Goal: Task Accomplishment & Management: Use online tool/utility

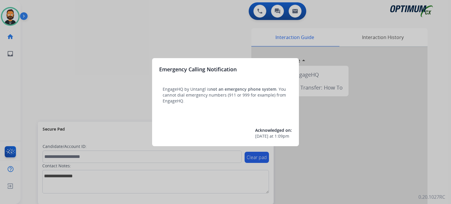
click at [135, 52] on div at bounding box center [225, 102] width 451 height 204
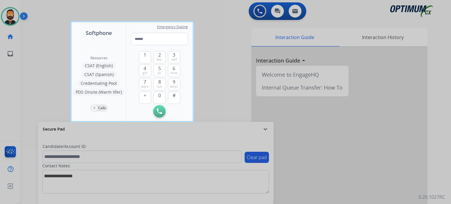
drag, startPoint x: 266, startPoint y: 132, endPoint x: 263, endPoint y: 133, distance: 3.4
click at [265, 139] on div at bounding box center [225, 102] width 451 height 204
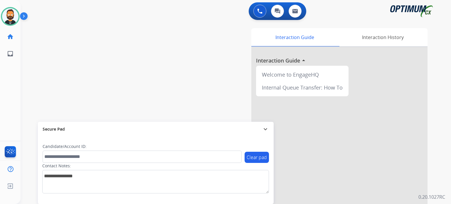
click at [263, 132] on mat-icon "expand_more" at bounding box center [265, 129] width 7 height 7
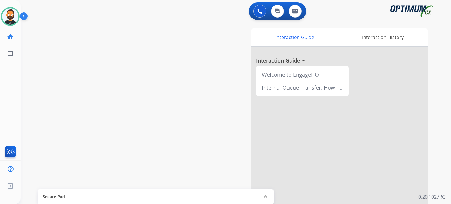
click at [26, 19] on img at bounding box center [25, 17] width 10 height 11
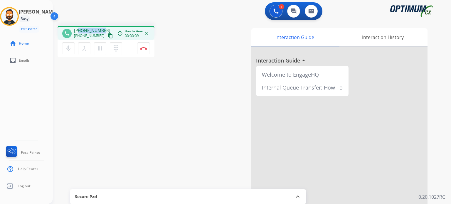
drag, startPoint x: 103, startPoint y: 29, endPoint x: 78, endPoint y: 29, distance: 24.4
click at [78, 29] on div "[PHONE_NUMBER] [PHONE_NUMBER] content_copy" at bounding box center [94, 34] width 40 height 12
copy span "6783949650"
click at [146, 50] on button "Disconnect" at bounding box center [144, 48] width 12 height 12
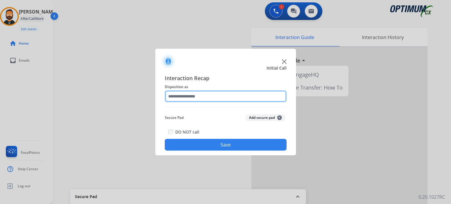
click at [198, 94] on input "text" at bounding box center [226, 97] width 122 height 12
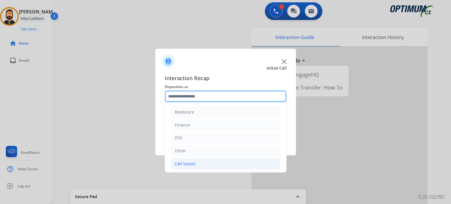
scroll to position [39, 0]
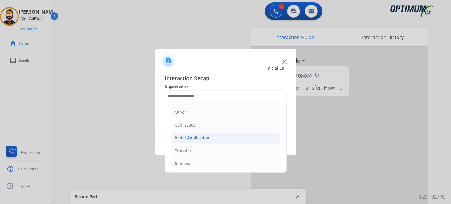
click at [213, 142] on li "Initial Application" at bounding box center [226, 138] width 110 height 11
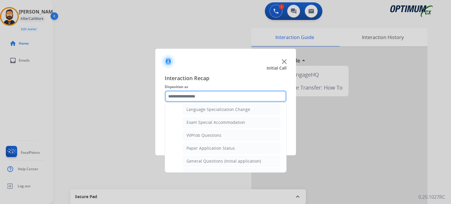
scroll to position [303, 0]
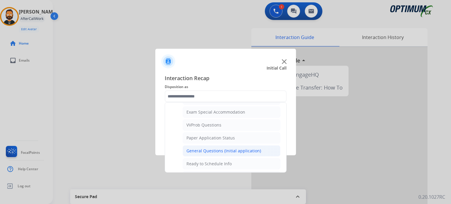
click at [210, 148] on div "General Questions (Initial application)" at bounding box center [224, 151] width 75 height 6
type input "**********"
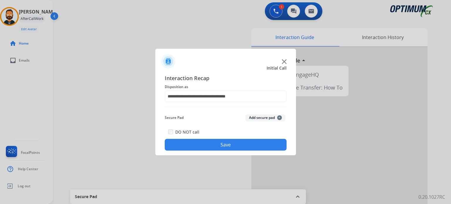
click at [212, 142] on button "Save" at bounding box center [226, 145] width 122 height 12
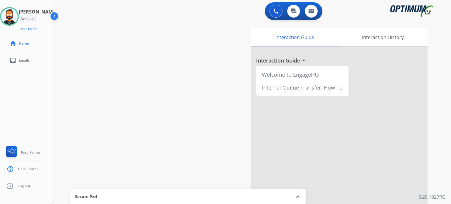
click at [93, 18] on div "0 Voice Interactions 0 Chat Interactions 0 Email Interactions" at bounding box center [248, 11] width 377 height 19
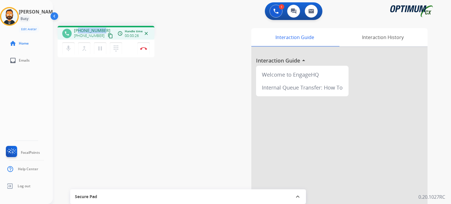
drag, startPoint x: 103, startPoint y: 30, endPoint x: 79, endPoint y: 27, distance: 24.2
click at [79, 28] on div "[PHONE_NUMBER] [PHONE_NUMBER] content_copy" at bounding box center [94, 34] width 40 height 12
copy span "3054589280"
click at [145, 49] on img at bounding box center [143, 48] width 7 height 3
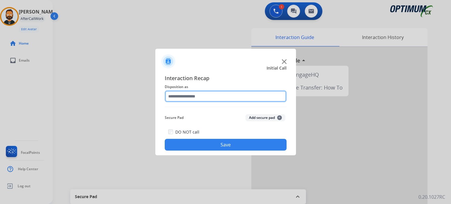
click at [229, 98] on input "text" at bounding box center [226, 97] width 122 height 12
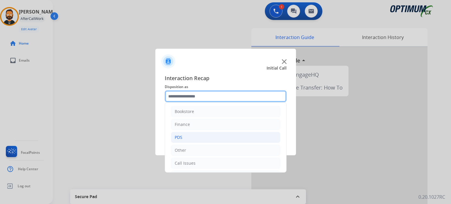
scroll to position [0, 0]
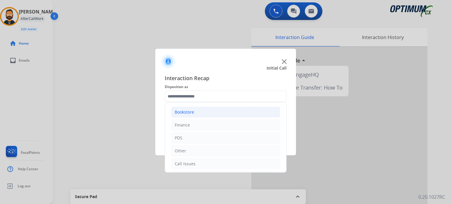
click at [191, 110] on div "Bookstore" at bounding box center [184, 112] width 19 height 6
click at [211, 136] on div "General Questions (Bookstore)" at bounding box center [217, 138] width 60 height 6
type input "**********"
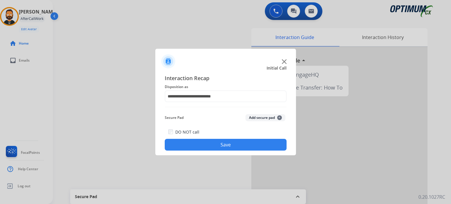
click at [212, 150] on button "Save" at bounding box center [226, 145] width 122 height 12
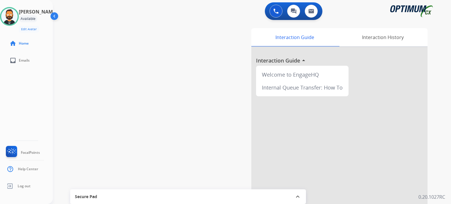
click at [140, 37] on div "swap_horiz Break voice bridge close_fullscreen Connect 3-Way Call merge_type Se…" at bounding box center [245, 143] width 384 height 245
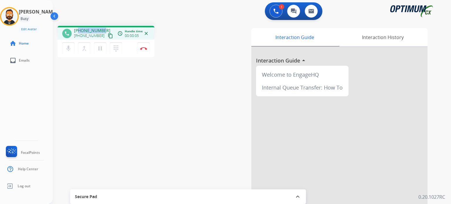
drag, startPoint x: 103, startPoint y: 30, endPoint x: 79, endPoint y: 29, distance: 23.5
click at [79, 29] on div "[PHONE_NUMBER] [PHONE_NUMBER] content_copy" at bounding box center [94, 34] width 40 height 12
copy span "7862232346"
click at [141, 53] on button "Disconnect" at bounding box center [144, 48] width 12 height 12
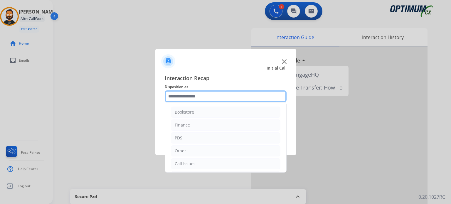
click at [181, 96] on input "text" at bounding box center [226, 97] width 122 height 12
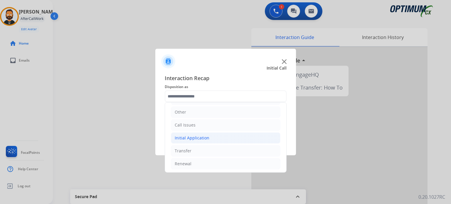
click at [213, 138] on li "Initial Application" at bounding box center [226, 138] width 110 height 11
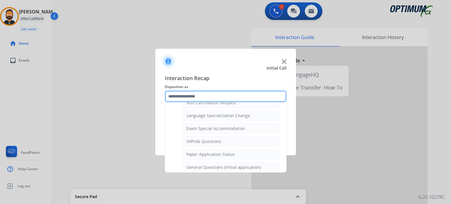
scroll to position [303, 0]
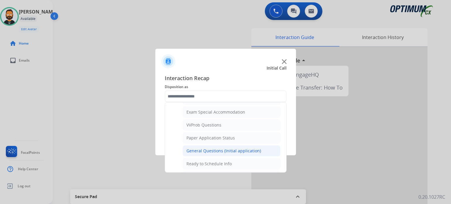
click at [222, 152] on li "General Questions (Initial application)" at bounding box center [232, 150] width 98 height 11
type input "**********"
click at [222, 152] on div "**********" at bounding box center [225, 112] width 141 height 86
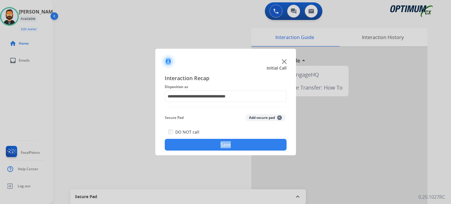
click at [222, 146] on button "Save" at bounding box center [226, 145] width 122 height 12
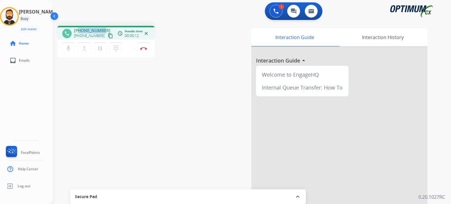
drag, startPoint x: 103, startPoint y: 30, endPoint x: 78, endPoint y: 31, distance: 25.0
click at [78, 31] on div "[PHONE_NUMBER] [PHONE_NUMBER] content_copy" at bounding box center [94, 34] width 40 height 12
copy span "2546160185"
click at [144, 47] on img at bounding box center [143, 48] width 7 height 3
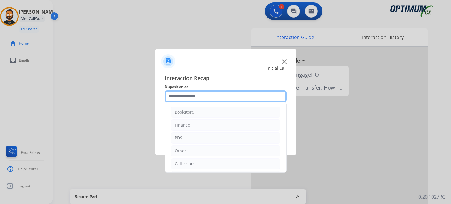
click at [194, 93] on input "text" at bounding box center [226, 97] width 122 height 12
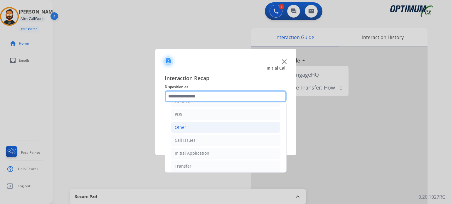
scroll to position [39, 0]
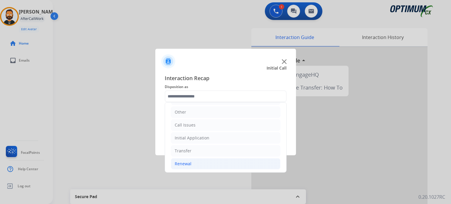
click at [195, 160] on li "Renewal" at bounding box center [226, 163] width 110 height 11
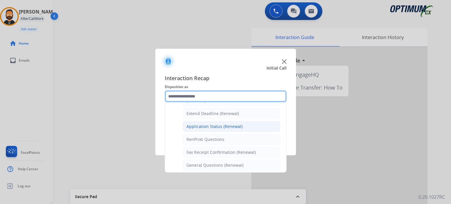
scroll to position [156, 0]
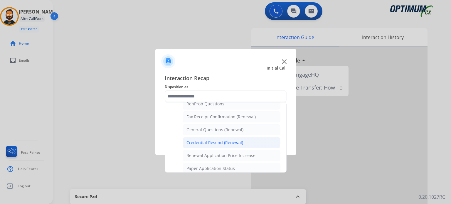
click at [200, 143] on div "Credential Resend (Renewal)" at bounding box center [215, 143] width 57 height 6
type input "**********"
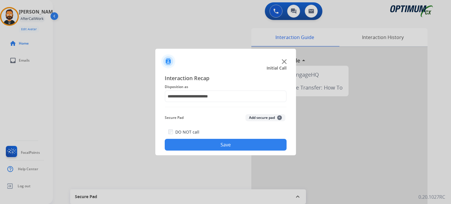
drag, startPoint x: 199, startPoint y: 143, endPoint x: 198, endPoint y: 139, distance: 3.6
click at [199, 140] on button "Save" at bounding box center [226, 145] width 122 height 12
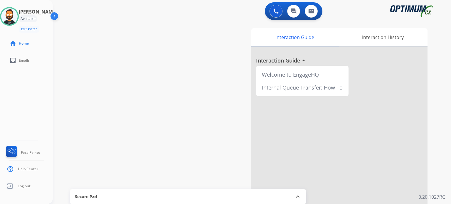
click at [125, 26] on div "swap_horiz Break voice bridge close_fullscreen Connect 3-Way Call merge_type Se…" at bounding box center [245, 143] width 384 height 245
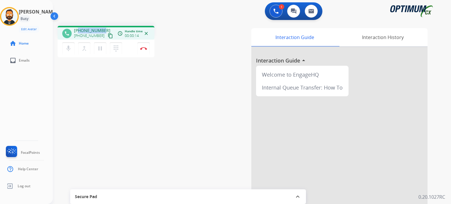
drag, startPoint x: 102, startPoint y: 29, endPoint x: 79, endPoint y: 29, distance: 23.2
click at [79, 29] on div "[PHONE_NUMBER] [PHONE_NUMBER] content_copy" at bounding box center [94, 34] width 40 height 12
copy span "3054659770"
click at [146, 47] on img at bounding box center [143, 48] width 7 height 3
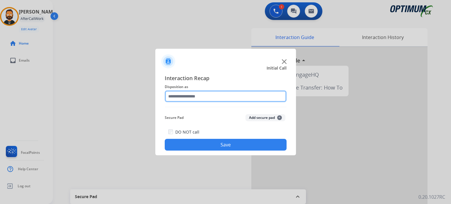
click at [194, 95] on input "text" at bounding box center [226, 97] width 122 height 12
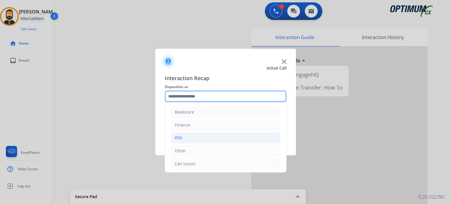
scroll to position [39, 0]
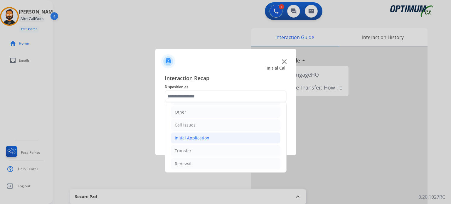
click at [200, 137] on div "Initial Application" at bounding box center [192, 138] width 35 height 6
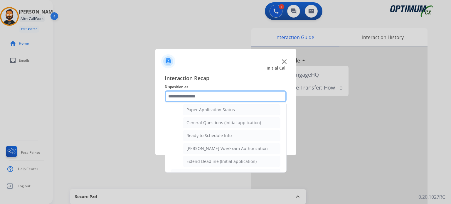
scroll to position [333, 0]
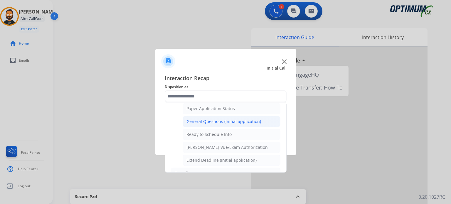
click at [211, 123] on li "General Questions (Initial application)" at bounding box center [232, 121] width 98 height 11
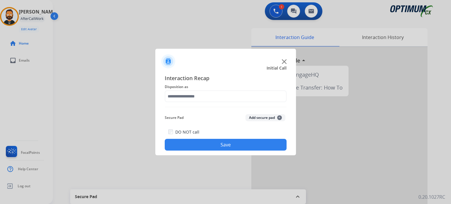
type input "**********"
click at [216, 145] on button "Save" at bounding box center [226, 145] width 122 height 12
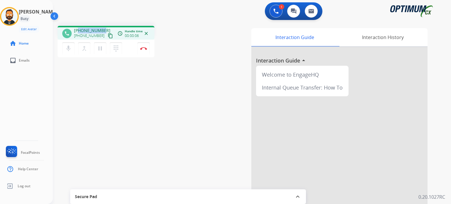
drag, startPoint x: 103, startPoint y: 29, endPoint x: 79, endPoint y: 28, distance: 24.1
click at [79, 28] on div "[PHONE_NUMBER] [PHONE_NUMBER] content_copy" at bounding box center [94, 34] width 40 height 12
click at [147, 46] on button "Disconnect" at bounding box center [144, 48] width 12 height 12
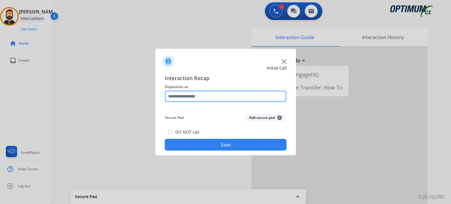
click at [222, 97] on input "text" at bounding box center [226, 97] width 122 height 12
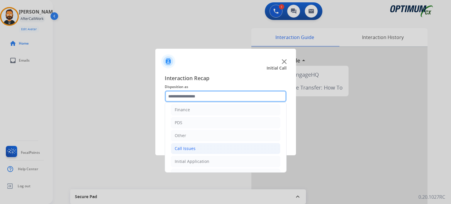
scroll to position [39, 0]
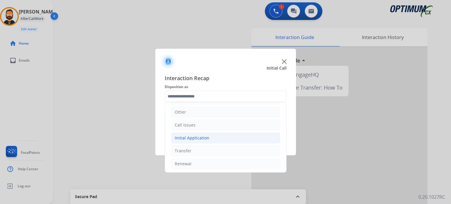
click at [199, 135] on div "Initial Application" at bounding box center [192, 138] width 35 height 6
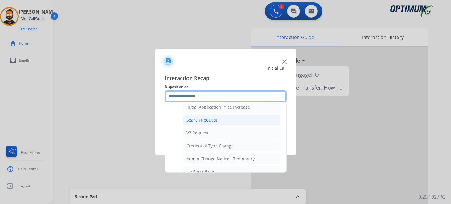
scroll to position [215, 0]
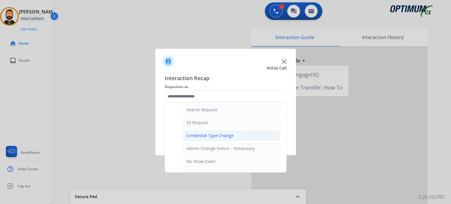
click at [220, 135] on div "Credential Type Change" at bounding box center [210, 136] width 47 height 6
type input "**********"
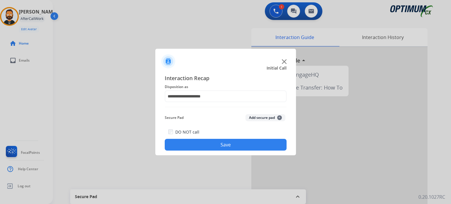
click at [222, 140] on button "Save" at bounding box center [226, 145] width 122 height 12
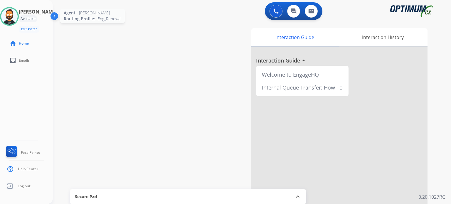
click at [13, 14] on img at bounding box center [9, 16] width 16 height 16
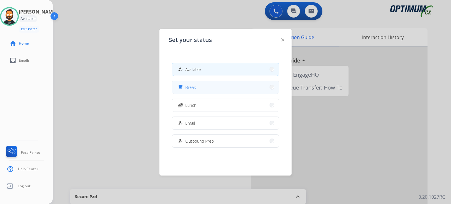
click at [213, 81] on div "free_breakfast Break" at bounding box center [226, 87] width 108 height 13
click at [208, 87] on button "free_breakfast Break" at bounding box center [225, 87] width 107 height 13
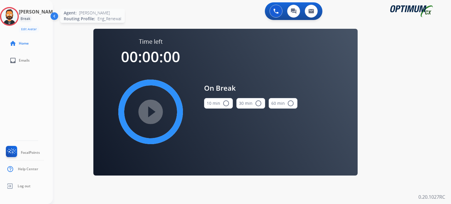
drag, startPoint x: 13, startPoint y: 16, endPoint x: 21, endPoint y: 20, distance: 9.5
click at [13, 15] on img at bounding box center [9, 16] width 16 height 16
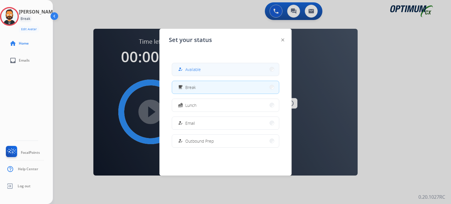
click at [223, 75] on button "how_to_reg Available" at bounding box center [225, 69] width 107 height 13
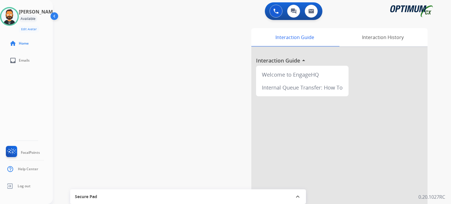
drag, startPoint x: 108, startPoint y: 28, endPoint x: 227, endPoint y: 93, distance: 135.4
click at [225, 94] on div "Interaction Guide Interaction History Interaction Guide arrow_drop_up Welcome t…" at bounding box center [318, 147] width 220 height 238
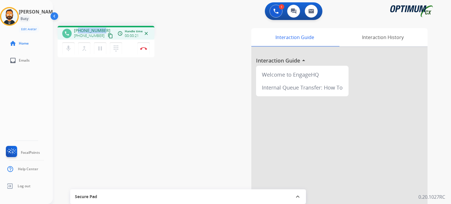
drag, startPoint x: 103, startPoint y: 30, endPoint x: 78, endPoint y: 29, distance: 24.4
click at [78, 29] on div "[PHONE_NUMBER] [PHONE_NUMBER] content_copy" at bounding box center [94, 34] width 40 height 12
copy span "5746312686"
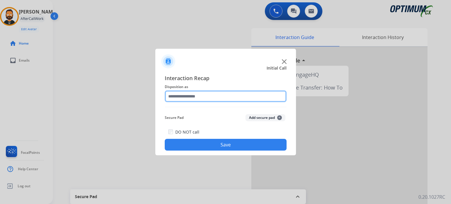
click at [214, 97] on input "text" at bounding box center [226, 97] width 122 height 12
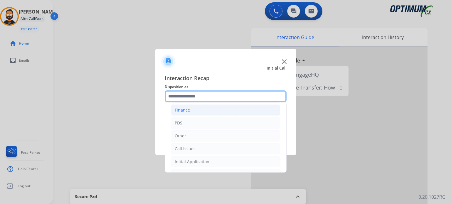
scroll to position [39, 0]
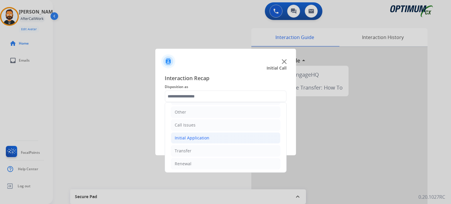
click at [195, 134] on li "Initial Application" at bounding box center [226, 138] width 110 height 11
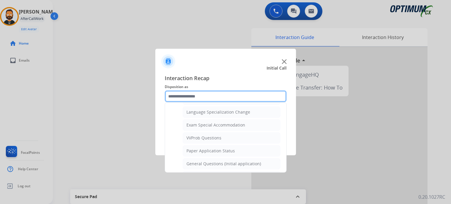
scroll to position [303, 0]
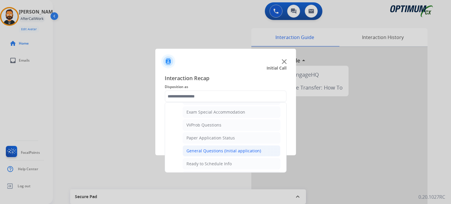
click at [213, 148] on div "General Questions (Initial application)" at bounding box center [224, 151] width 75 height 6
type input "**********"
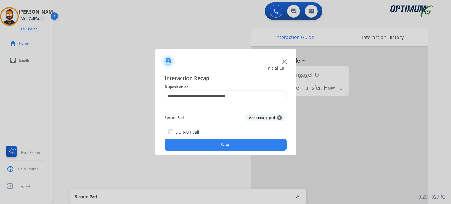
click at [213, 146] on button "Save" at bounding box center [226, 145] width 122 height 12
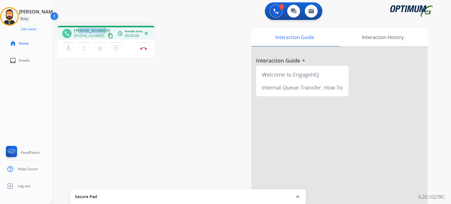
drag, startPoint x: 103, startPoint y: 30, endPoint x: 78, endPoint y: 26, distance: 25.1
click at [78, 26] on div "phone [PHONE_NUMBER] [PHONE_NUMBER] content_copy access_time Call metrics Queue…" at bounding box center [106, 33] width 97 height 14
copy span "9842183427"
click at [98, 51] on mat-icon "pause" at bounding box center [100, 48] width 7 height 7
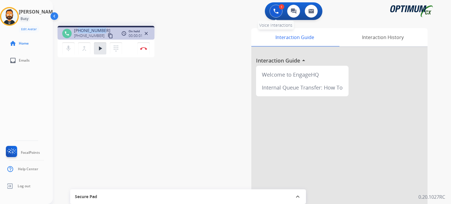
click at [272, 14] on button at bounding box center [276, 11] width 13 height 13
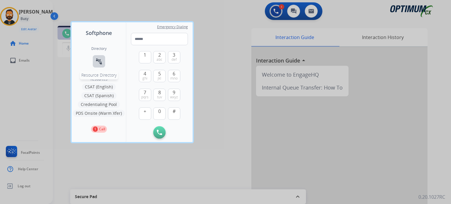
click at [99, 61] on mat-icon "connect_without_contact" at bounding box center [99, 61] width 7 height 7
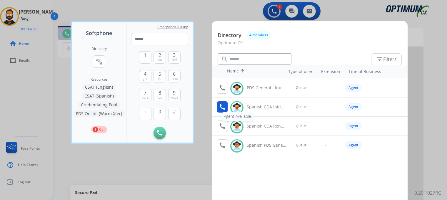
click at [220, 107] on mat-icon "call" at bounding box center [222, 106] width 7 height 7
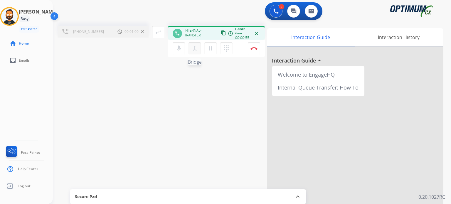
click at [195, 50] on mat-icon "merge_type" at bounding box center [194, 48] width 7 height 7
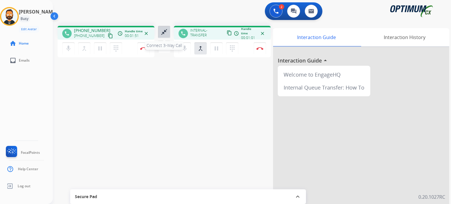
drag, startPoint x: 165, startPoint y: 30, endPoint x: 169, endPoint y: 30, distance: 4.1
click at [166, 30] on mat-icon "close_fullscreen" at bounding box center [164, 32] width 7 height 7
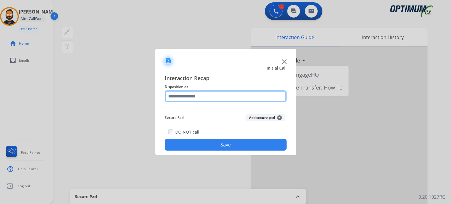
drag, startPoint x: 194, startPoint y: 94, endPoint x: 196, endPoint y: 96, distance: 3.3
click at [194, 94] on input "text" at bounding box center [226, 97] width 122 height 12
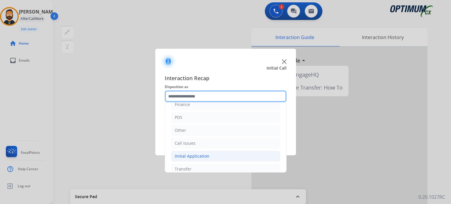
scroll to position [39, 0]
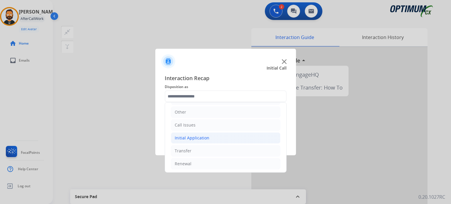
click at [207, 141] on li "Initial Application" at bounding box center [226, 138] width 110 height 11
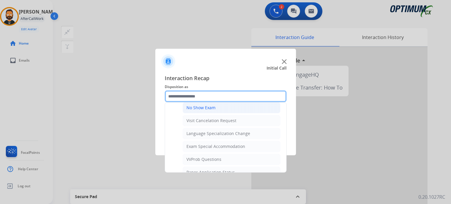
scroll to position [303, 0]
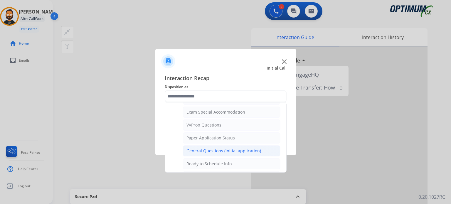
click at [207, 151] on li "General Questions (Initial application)" at bounding box center [232, 150] width 98 height 11
type input "**********"
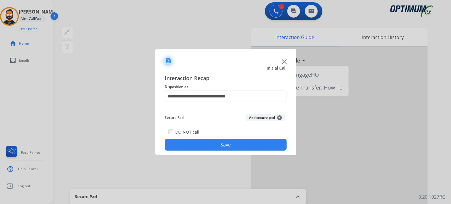
click at [207, 150] on button "Save" at bounding box center [226, 145] width 122 height 12
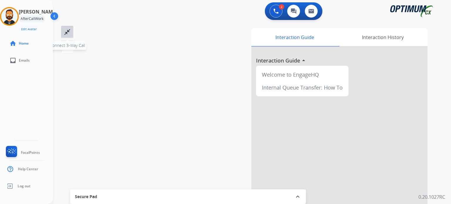
click at [68, 32] on mat-icon "close_fullscreen" at bounding box center [67, 32] width 7 height 7
click at [69, 33] on mat-icon "close_fullscreen" at bounding box center [67, 32] width 7 height 7
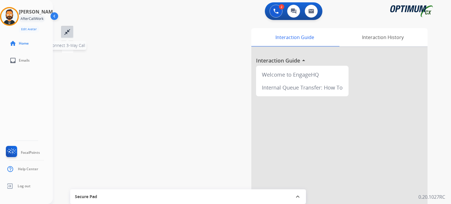
click at [69, 32] on mat-icon "close_fullscreen" at bounding box center [67, 32] width 7 height 7
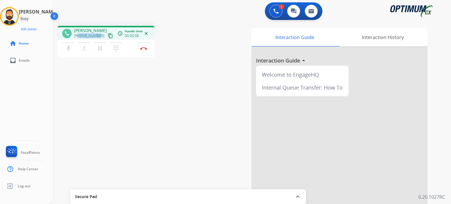
drag, startPoint x: 98, startPoint y: 36, endPoint x: 78, endPoint y: 34, distance: 19.5
click at [78, 34] on span "[PHONE_NUMBER]" at bounding box center [89, 36] width 31 height 5
copy span "6603950134"
click at [144, 48] on img at bounding box center [143, 48] width 7 height 3
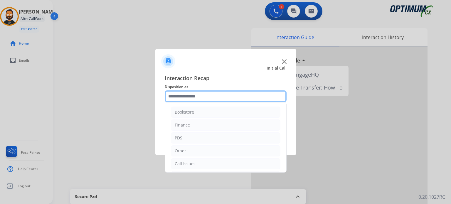
click at [203, 100] on input "text" at bounding box center [226, 97] width 122 height 12
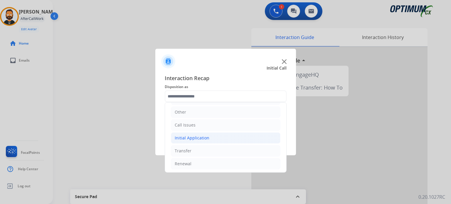
click at [203, 135] on div "Initial Application" at bounding box center [192, 138] width 35 height 6
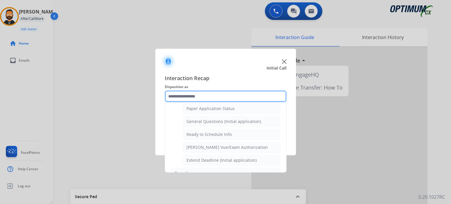
scroll to position [323, 0]
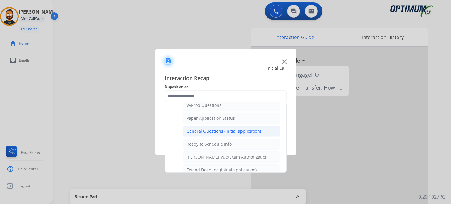
click at [207, 129] on div "General Questions (Initial application)" at bounding box center [224, 131] width 75 height 6
type input "**********"
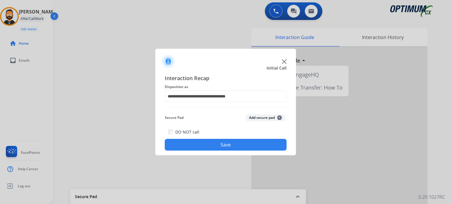
click at [203, 142] on button "Save" at bounding box center [226, 145] width 122 height 12
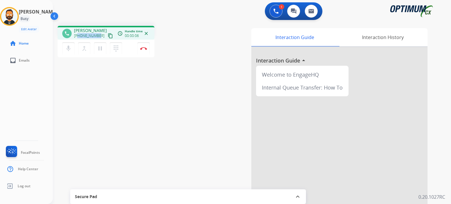
drag, startPoint x: 98, startPoint y: 35, endPoint x: 78, endPoint y: 36, distance: 19.1
click at [78, 36] on span "[PHONE_NUMBER]" at bounding box center [89, 36] width 31 height 5
copy span "4059629097"
click at [144, 46] on button "Disconnect" at bounding box center [144, 48] width 12 height 12
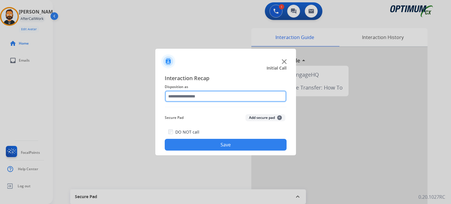
click at [188, 95] on input "text" at bounding box center [226, 97] width 122 height 12
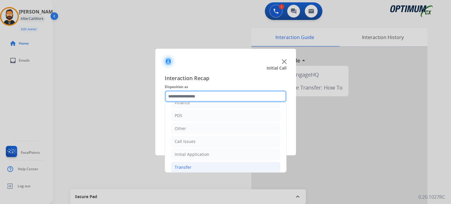
scroll to position [39, 0]
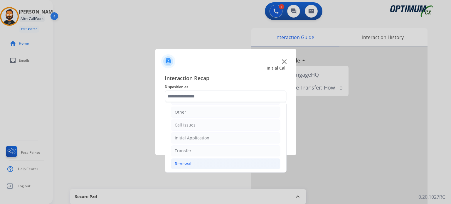
click at [195, 165] on li "Renewal" at bounding box center [226, 163] width 110 height 11
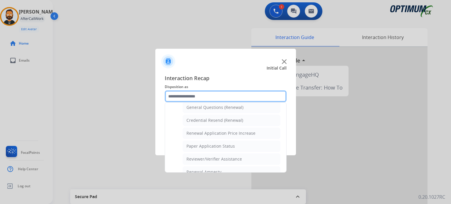
scroll to position [224, 0]
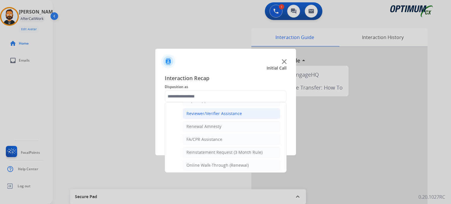
click at [209, 111] on div "Reviewer/Verifier Assistance" at bounding box center [215, 114] width 56 height 6
type input "**********"
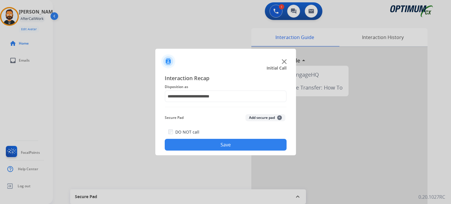
click at [211, 145] on button "Save" at bounding box center [226, 145] width 122 height 12
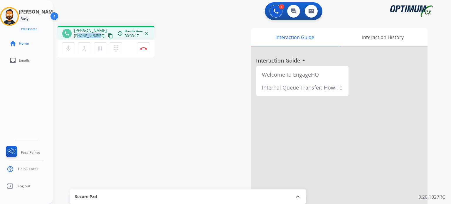
drag, startPoint x: 98, startPoint y: 36, endPoint x: 79, endPoint y: 35, distance: 19.5
click at [79, 35] on div "[PHONE_NUMBER] content_copy" at bounding box center [94, 35] width 40 height 7
click at [145, 45] on button "Disconnect" at bounding box center [144, 48] width 12 height 12
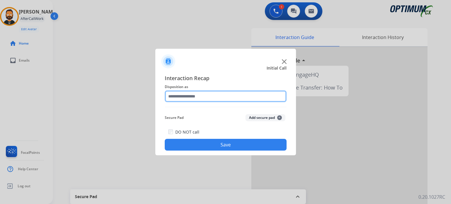
click at [196, 91] on input "text" at bounding box center [226, 97] width 122 height 12
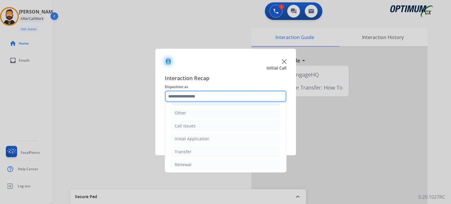
scroll to position [39, 0]
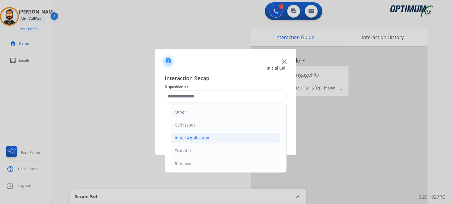
click at [202, 141] on li "Initial Application" at bounding box center [226, 138] width 110 height 11
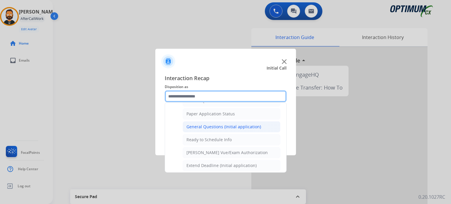
scroll to position [333, 0]
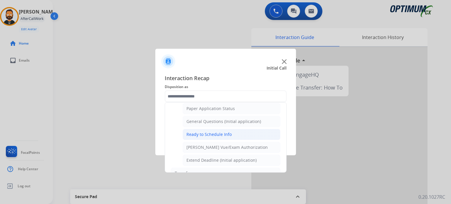
click at [206, 132] on div "Ready to Schedule Info" at bounding box center [209, 135] width 45 height 6
type input "**********"
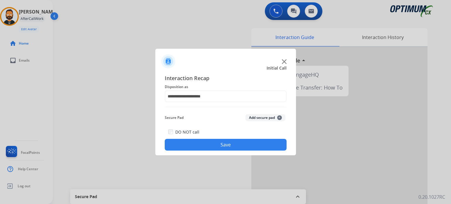
click at [207, 144] on button "Save" at bounding box center [226, 145] width 122 height 12
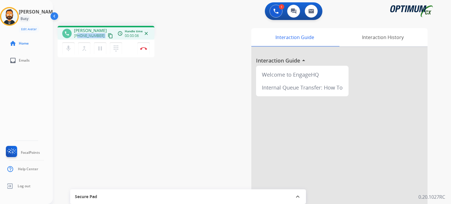
drag, startPoint x: 99, startPoint y: 35, endPoint x: 78, endPoint y: 38, distance: 22.0
click at [78, 38] on div "[PHONE_NUMBER] content_copy" at bounding box center [94, 35] width 40 height 7
click at [145, 48] on img at bounding box center [143, 48] width 7 height 3
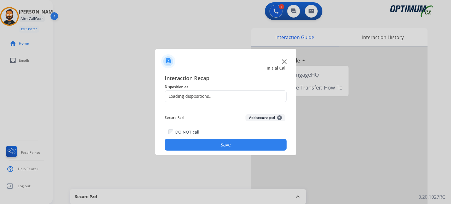
click at [206, 93] on div "Loading dispositions..." at bounding box center [189, 96] width 48 height 6
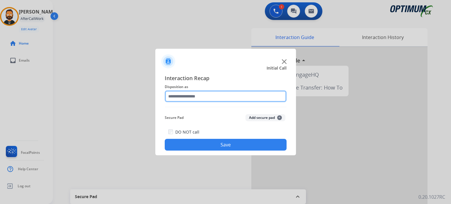
click at [222, 95] on input "text" at bounding box center [226, 97] width 122 height 12
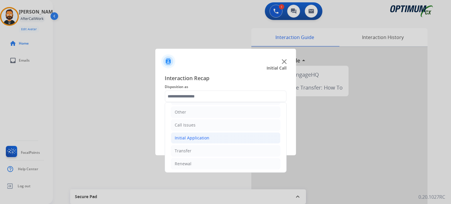
click at [203, 136] on div "Initial Application" at bounding box center [192, 138] width 35 height 6
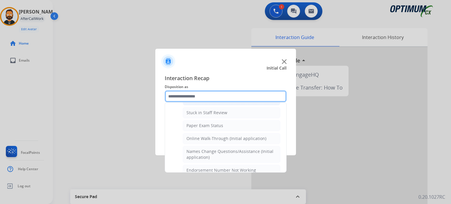
scroll to position [68, 0]
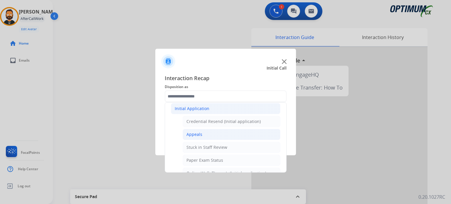
click at [205, 133] on li "Appeals" at bounding box center [232, 134] width 98 height 11
type input "*******"
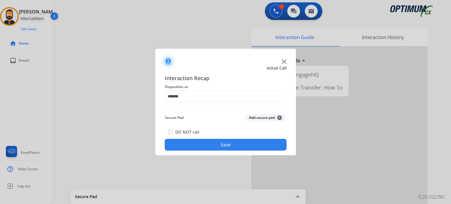
click at [221, 149] on button "Save" at bounding box center [226, 145] width 122 height 12
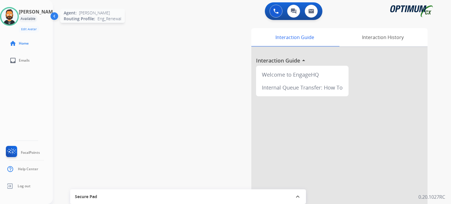
click at [13, 21] on img at bounding box center [9, 16] width 16 height 16
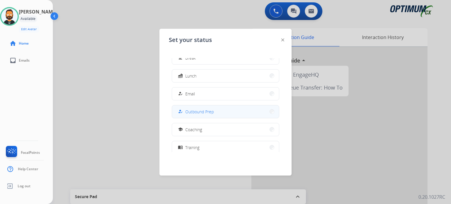
scroll to position [59, 0]
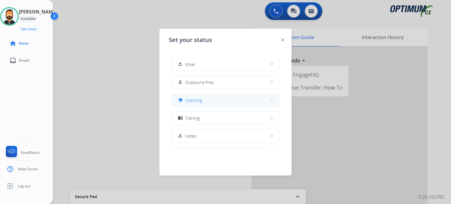
click at [203, 101] on button "school Coaching" at bounding box center [225, 100] width 107 height 13
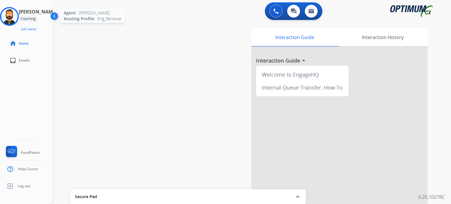
click at [15, 19] on img at bounding box center [9, 16] width 16 height 16
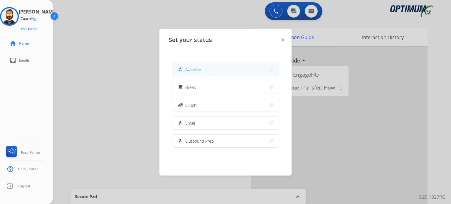
click at [197, 70] on span "Available" at bounding box center [193, 69] width 16 height 6
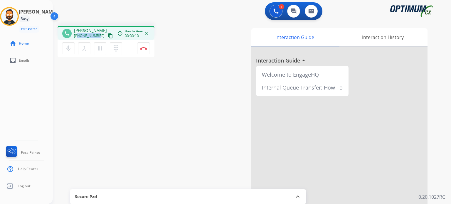
drag, startPoint x: 98, startPoint y: 36, endPoint x: 78, endPoint y: 36, distance: 20.0
click at [78, 36] on div "[PHONE_NUMBER] content_copy" at bounding box center [94, 35] width 40 height 7
click at [142, 50] on button "Disconnect" at bounding box center [144, 48] width 12 height 12
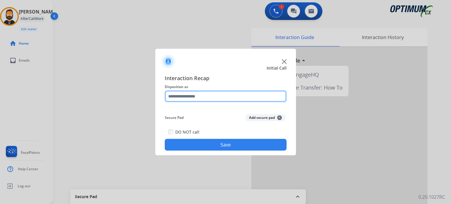
click at [183, 97] on input "text" at bounding box center [226, 97] width 122 height 12
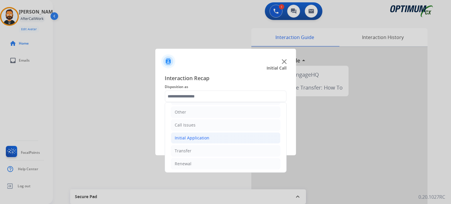
click at [204, 140] on div "Initial Application" at bounding box center [192, 138] width 35 height 6
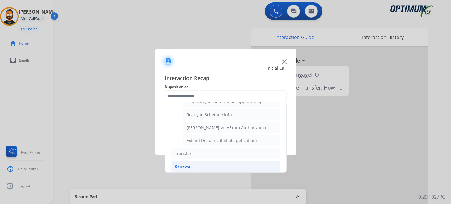
click at [200, 162] on li "Renewal" at bounding box center [226, 166] width 110 height 11
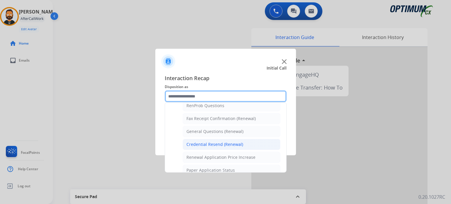
scroll to position [136, 0]
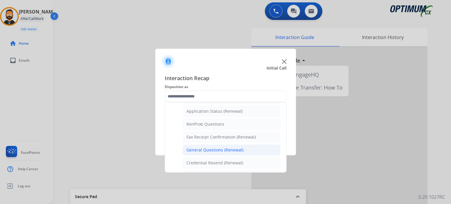
click at [207, 152] on li "General Questions (Renewal)" at bounding box center [232, 150] width 98 height 11
type input "**********"
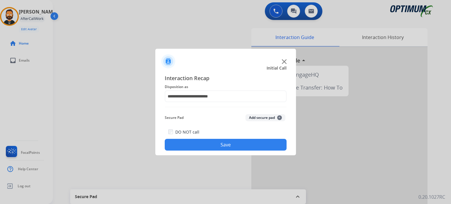
click at [202, 147] on button "Save" at bounding box center [226, 145] width 122 height 12
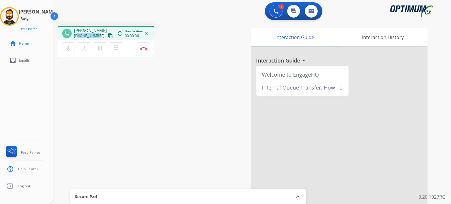
drag, startPoint x: 98, startPoint y: 34, endPoint x: 79, endPoint y: 37, distance: 19.0
click at [79, 37] on span "[PHONE_NUMBER]" at bounding box center [89, 36] width 31 height 5
click at [147, 49] on img at bounding box center [143, 48] width 7 height 3
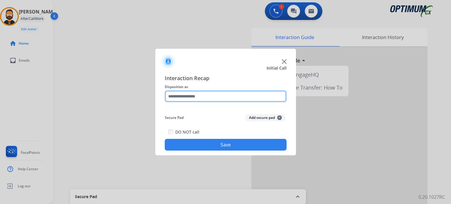
click at [195, 100] on input "text" at bounding box center [226, 97] width 122 height 12
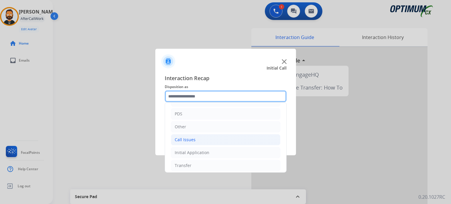
scroll to position [39, 0]
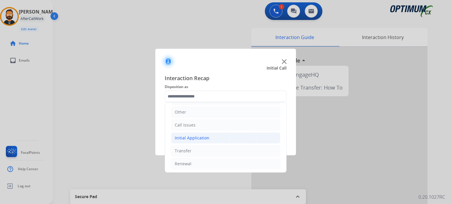
click at [201, 138] on div "Initial Application" at bounding box center [192, 138] width 35 height 6
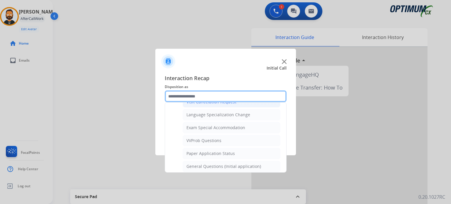
scroll to position [333, 0]
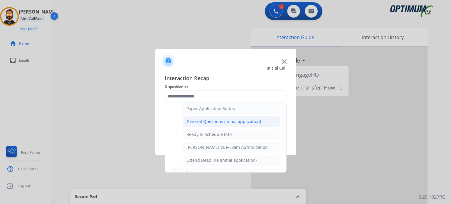
click at [213, 119] on div "General Questions (Initial application)" at bounding box center [224, 122] width 75 height 6
type input "**********"
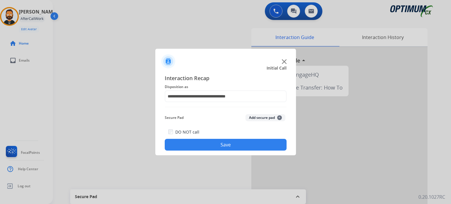
click at [215, 143] on button "Save" at bounding box center [226, 145] width 122 height 12
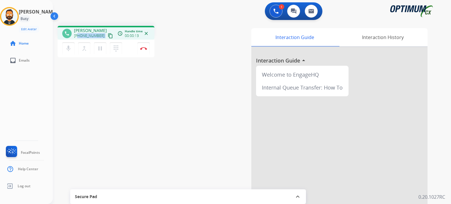
drag, startPoint x: 99, startPoint y: 36, endPoint x: 79, endPoint y: 34, distance: 20.6
click at [79, 34] on div "[PHONE_NUMBER] content_copy" at bounding box center [94, 35] width 40 height 7
click at [146, 48] on img at bounding box center [143, 48] width 7 height 3
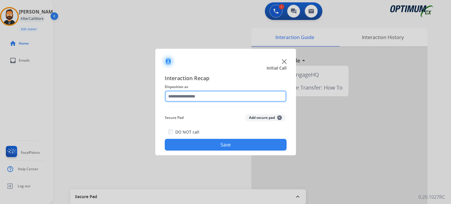
click at [195, 93] on input "text" at bounding box center [226, 97] width 122 height 12
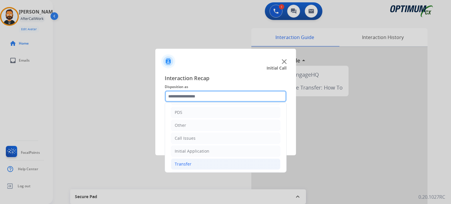
scroll to position [39, 0]
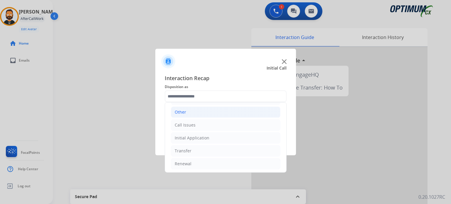
click at [192, 114] on li "Other" at bounding box center [226, 112] width 110 height 11
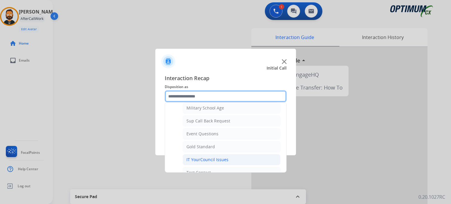
scroll to position [98, 0]
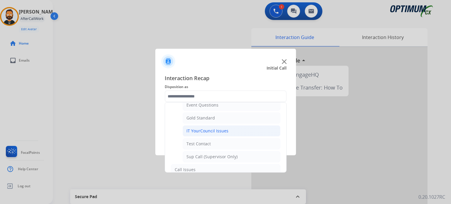
click at [207, 128] on div "IT YourCouncil Issues" at bounding box center [208, 131] width 42 height 6
type input "**********"
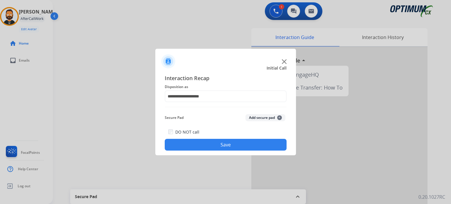
click at [203, 144] on button "Save" at bounding box center [226, 145] width 122 height 12
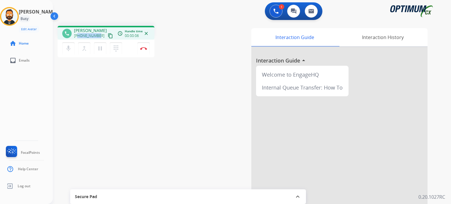
drag, startPoint x: 98, startPoint y: 35, endPoint x: 78, endPoint y: 36, distance: 20.3
click at [78, 36] on span "[PHONE_NUMBER]" at bounding box center [89, 36] width 31 height 5
click at [144, 48] on img at bounding box center [143, 48] width 7 height 3
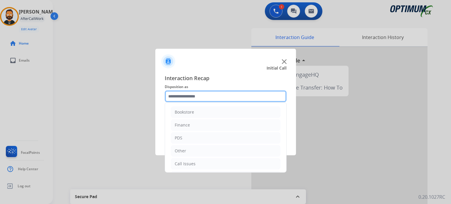
click at [222, 98] on input "text" at bounding box center [226, 97] width 122 height 12
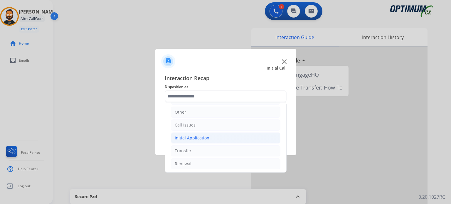
click at [200, 139] on div "Initial Application" at bounding box center [192, 138] width 35 height 6
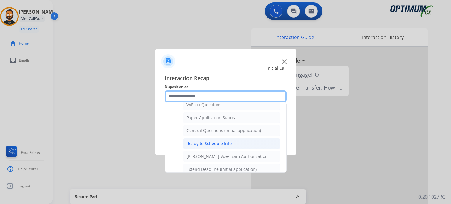
scroll to position [333, 0]
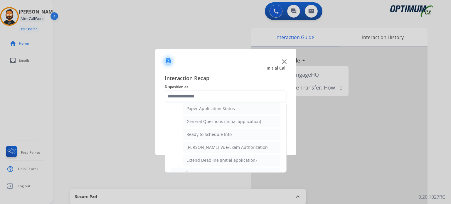
drag, startPoint x: 215, startPoint y: 134, endPoint x: 215, endPoint y: 137, distance: 3.2
click at [215, 134] on li "Ready to Schedule Info" at bounding box center [232, 134] width 98 height 11
type input "**********"
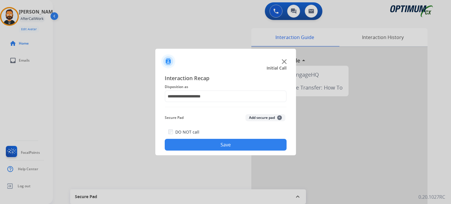
click at [212, 145] on button "Save" at bounding box center [226, 145] width 122 height 12
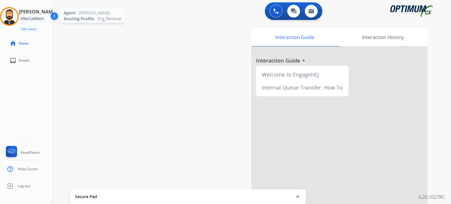
click at [17, 14] on img at bounding box center [9, 16] width 16 height 16
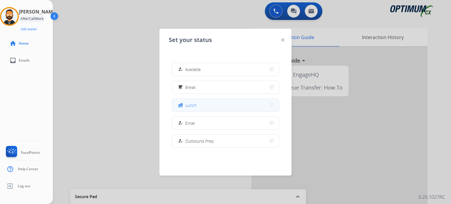
click at [199, 101] on button "fastfood Lunch" at bounding box center [225, 105] width 107 height 13
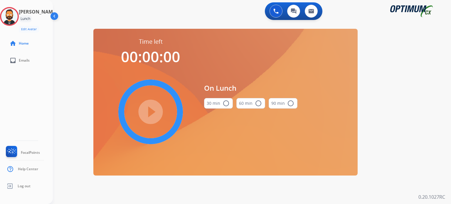
click at [219, 101] on button "30 min radio_button_unchecked" at bounding box center [218, 103] width 29 height 11
click at [152, 112] on mat-icon "play_circle_filled" at bounding box center [150, 111] width 7 height 7
